Goal: Transaction & Acquisition: Purchase product/service

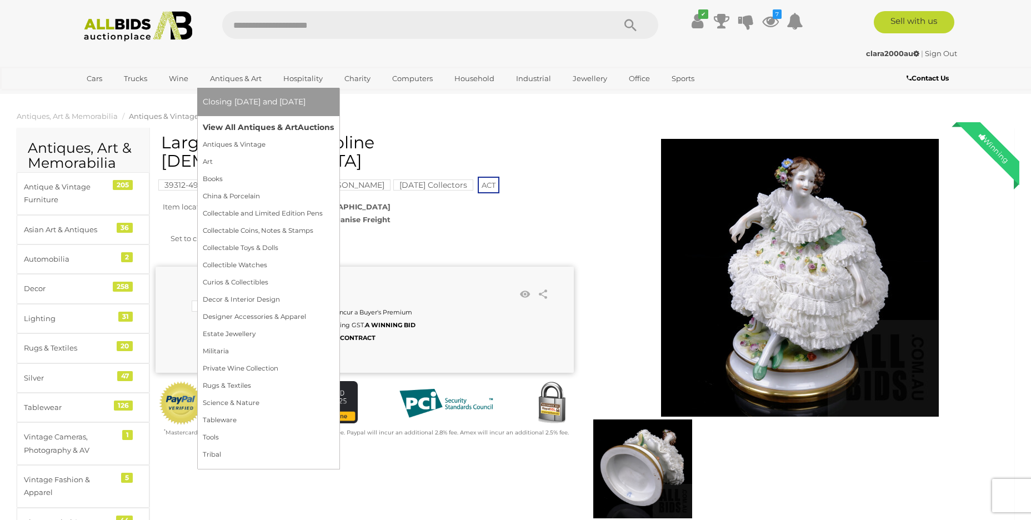
click at [249, 126] on link "View All Antiques & Art Auctions" at bounding box center [268, 127] width 131 height 17
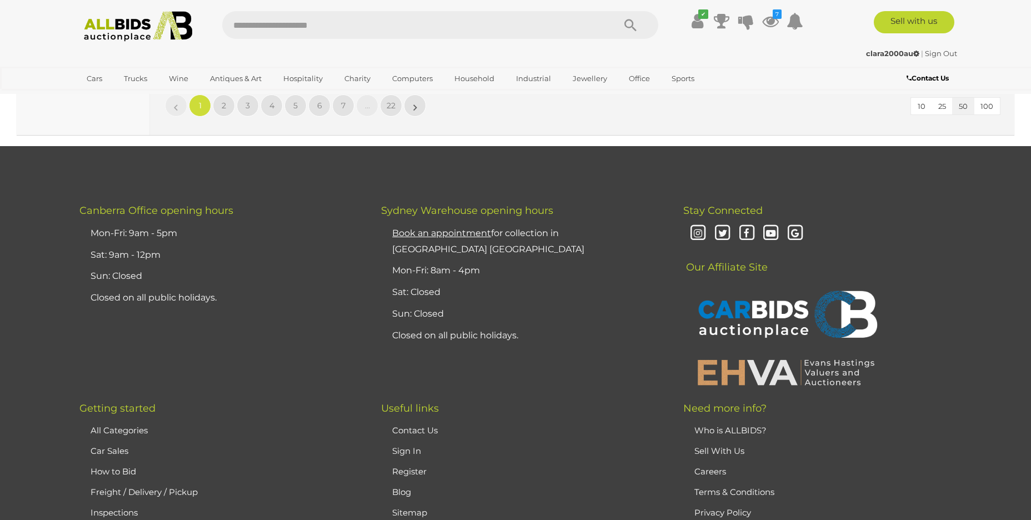
scroll to position [4976, 0]
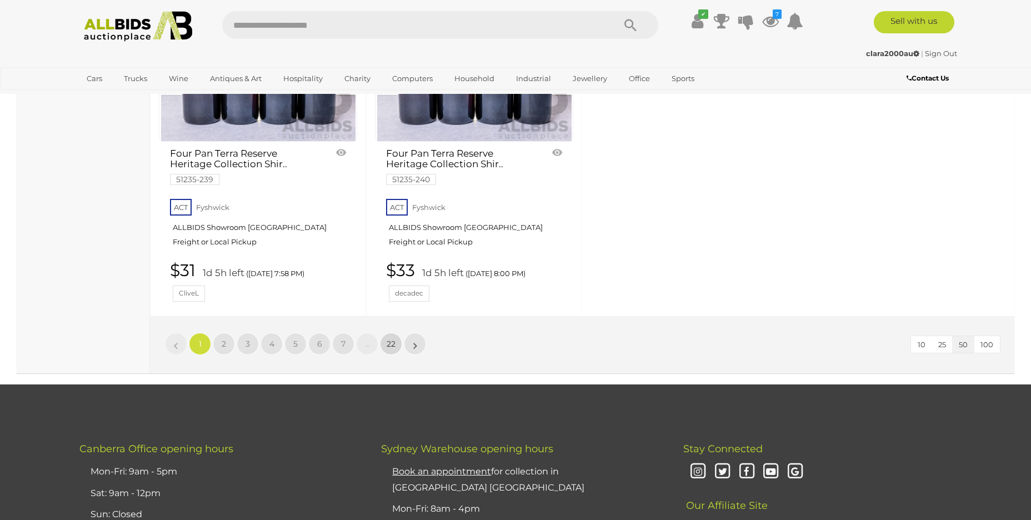
click at [384, 333] on link "22" at bounding box center [391, 344] width 22 height 22
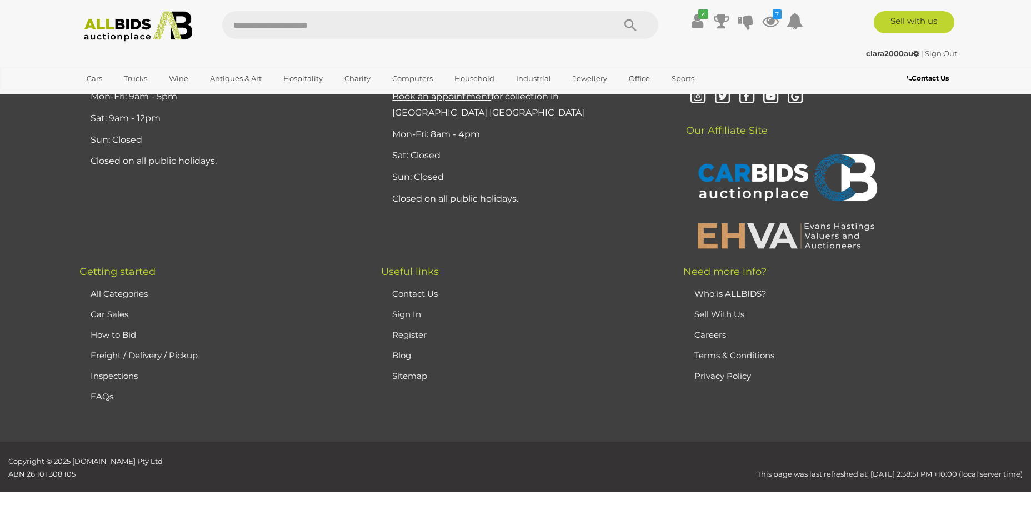
scroll to position [217, 0]
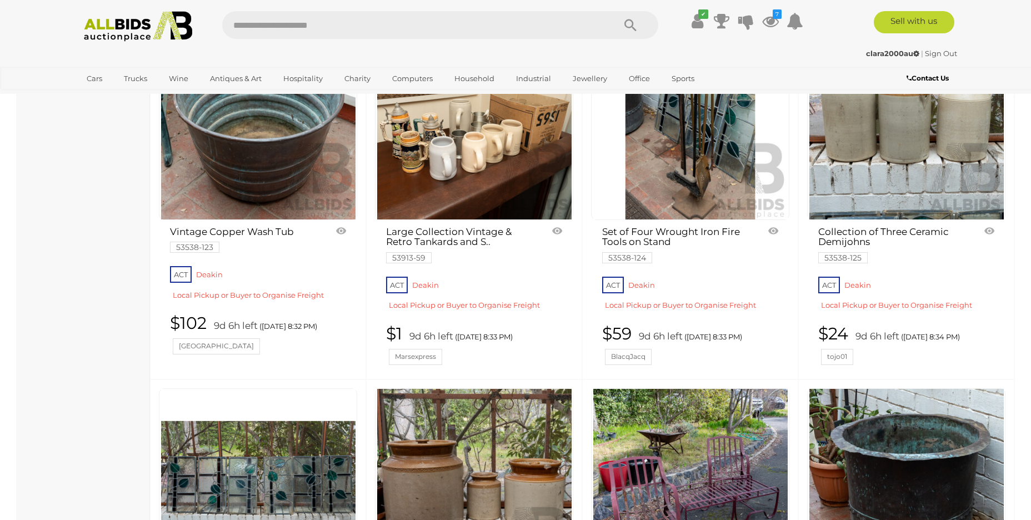
scroll to position [217, 0]
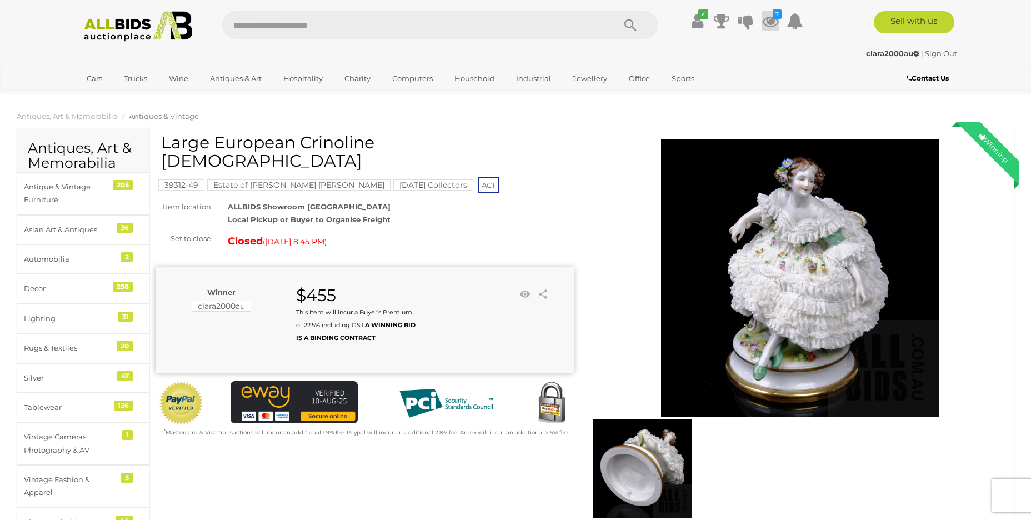
click at [769, 14] on icon at bounding box center [770, 21] width 17 height 20
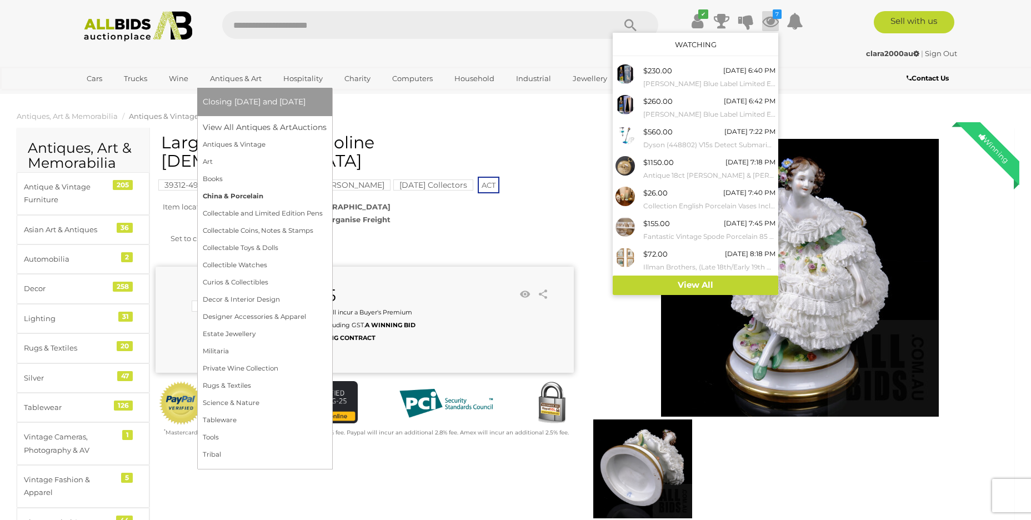
click at [253, 201] on link "China & Porcelain" at bounding box center [265, 196] width 124 height 17
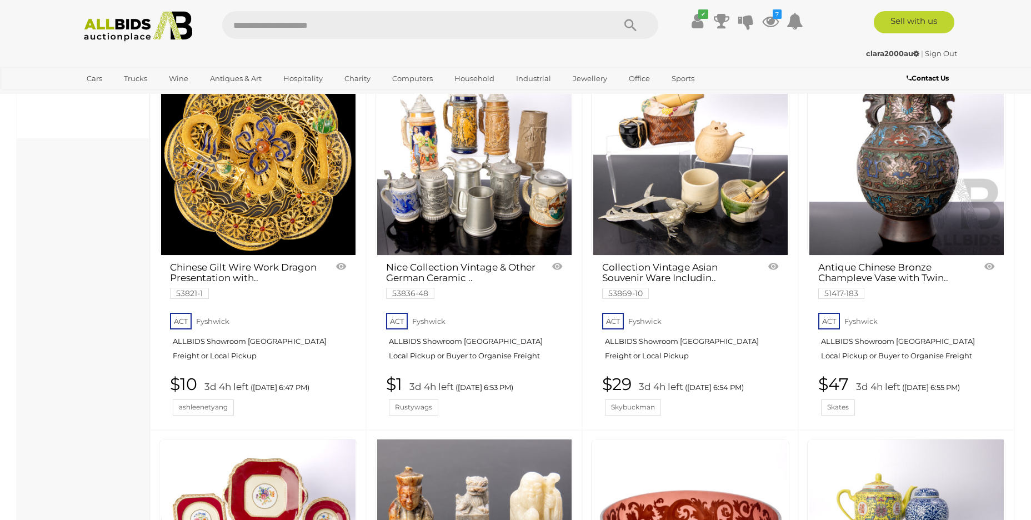
scroll to position [734, 0]
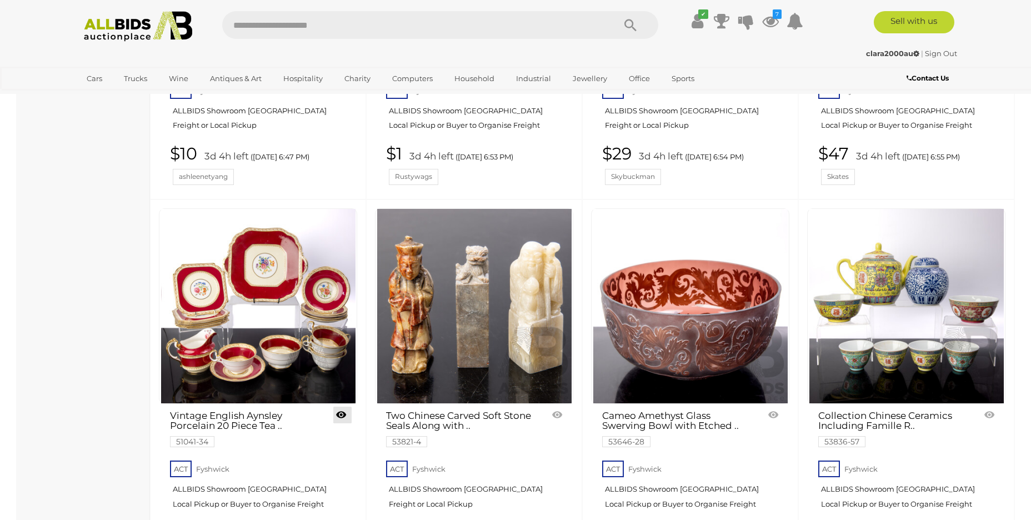
click at [342, 407] on link at bounding box center [342, 415] width 18 height 17
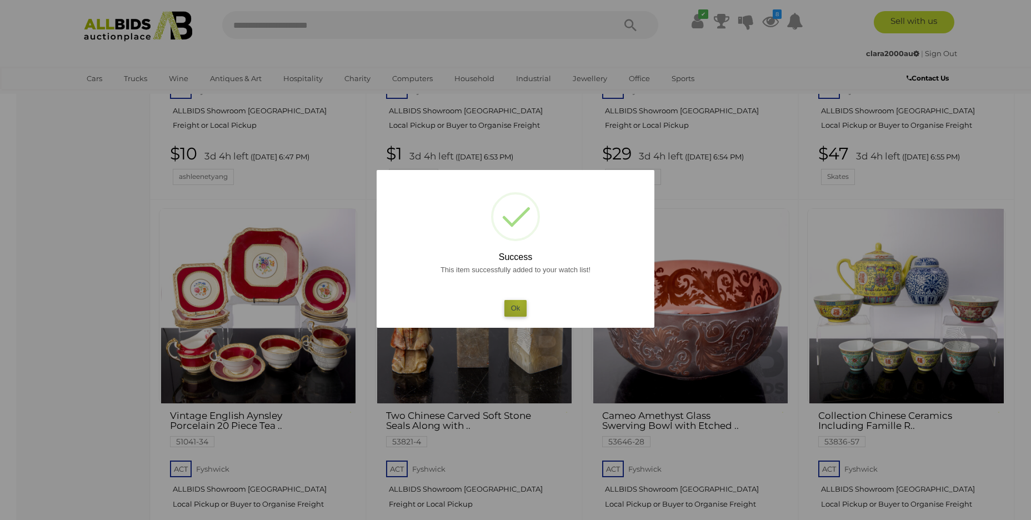
click at [519, 302] on button "Ok" at bounding box center [515, 308] width 23 height 16
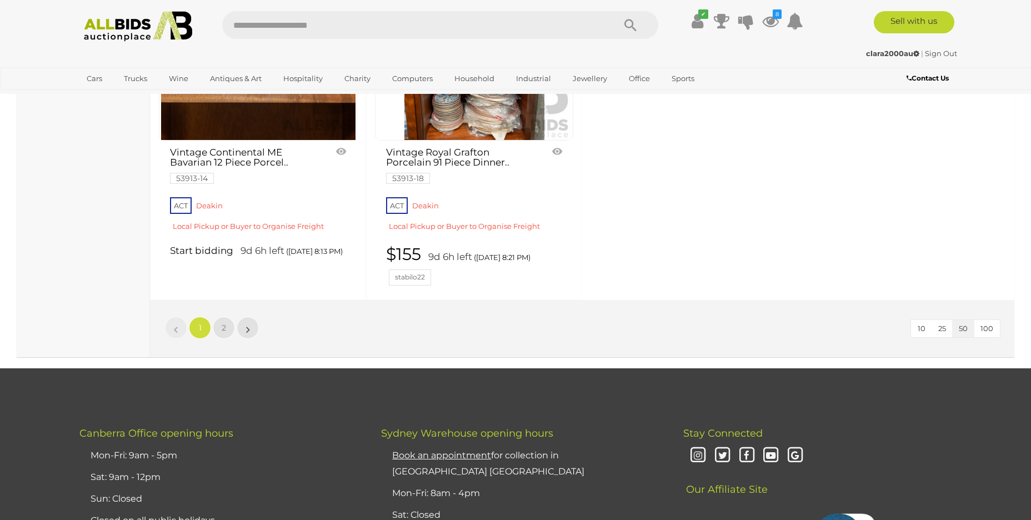
scroll to position [4813, 0]
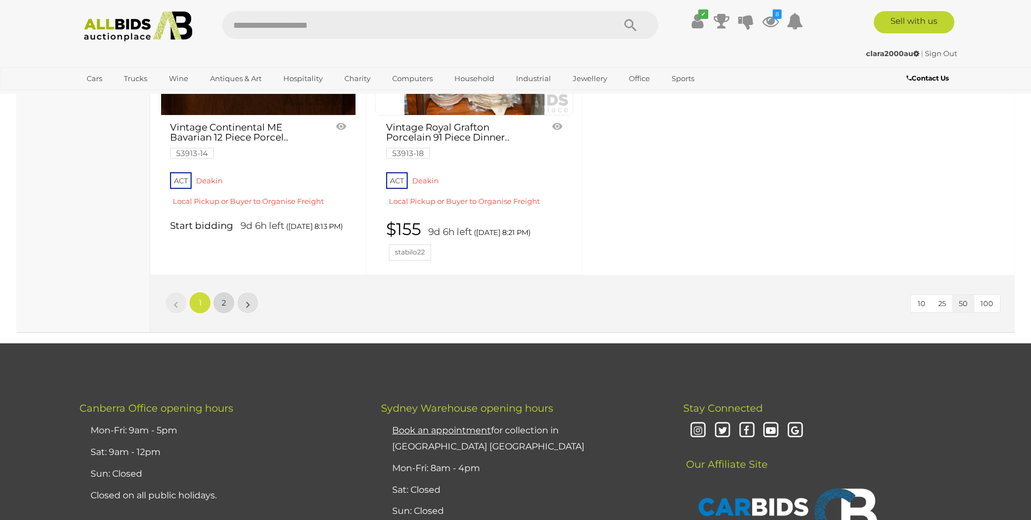
click at [226, 298] on span "2" at bounding box center [224, 303] width 4 height 10
